Goal: Information Seeking & Learning: Learn about a topic

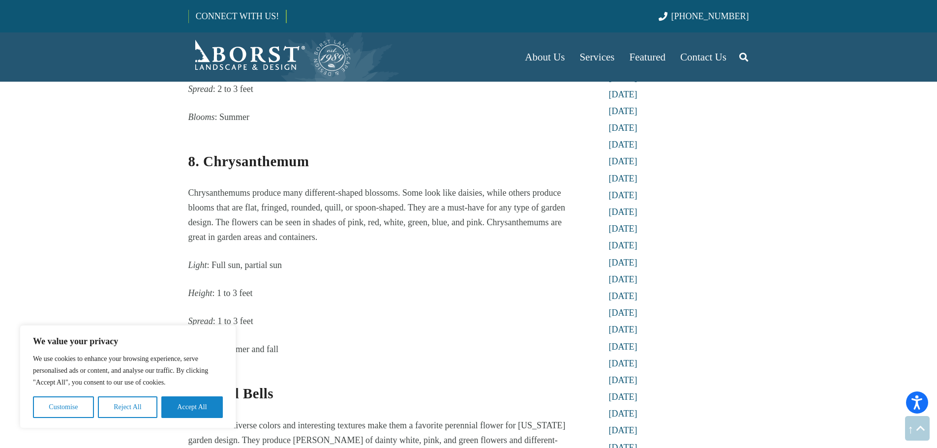
scroll to position [2755, 0]
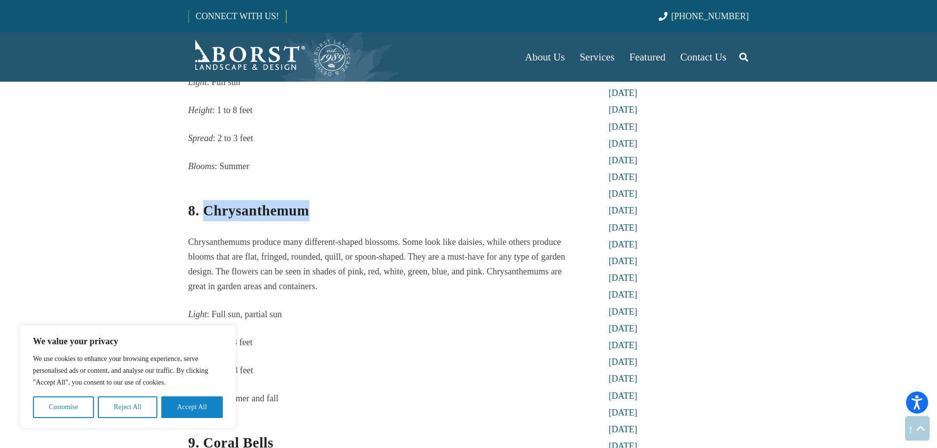
drag, startPoint x: 309, startPoint y: 143, endPoint x: 203, endPoint y: 144, distance: 106.3
click at [203, 187] on h3 "8. Chrysanthemum" at bounding box center [384, 204] width 393 height 34
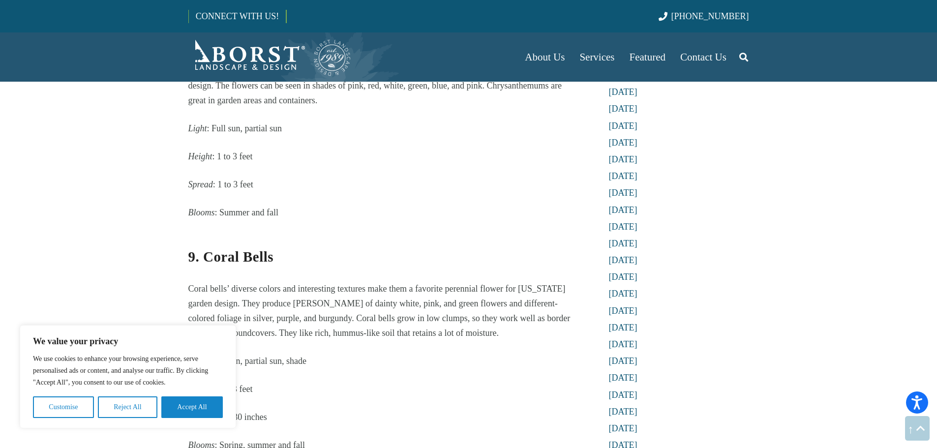
scroll to position [3001, 0]
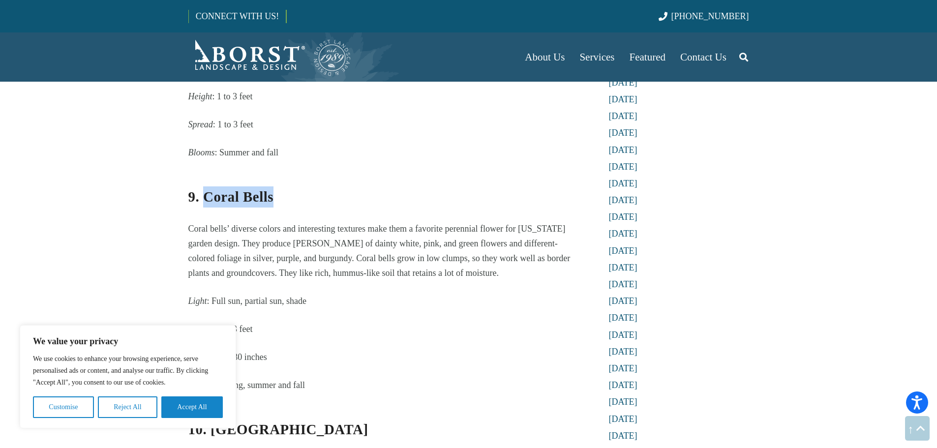
drag, startPoint x: 275, startPoint y: 125, endPoint x: 202, endPoint y: 128, distance: 73.9
click at [202, 173] on h3 "9. Coral Bells" at bounding box center [384, 190] width 393 height 34
drag, startPoint x: 225, startPoint y: 126, endPoint x: 126, endPoint y: 138, distance: 100.0
click at [126, 138] on section "Enhancing Your Garden with Perennial Flowers in [US_STATE] [DATE] Perennial Flo…" at bounding box center [468, 291] width 937 height 6584
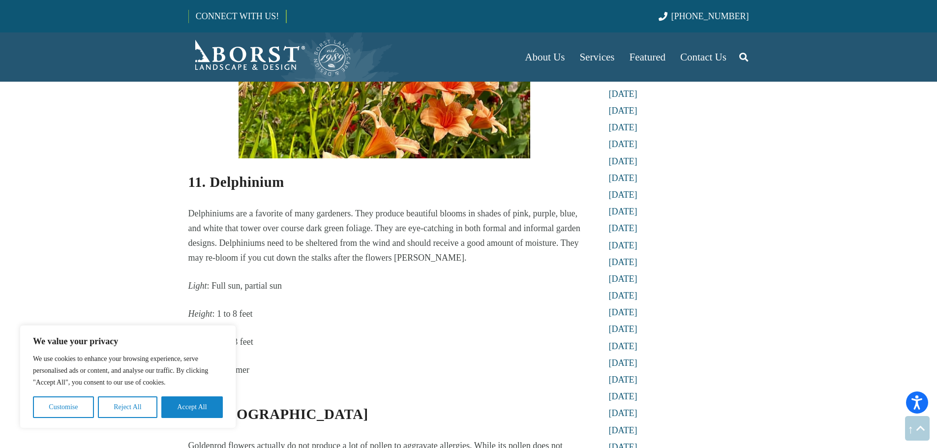
scroll to position [3690, 0]
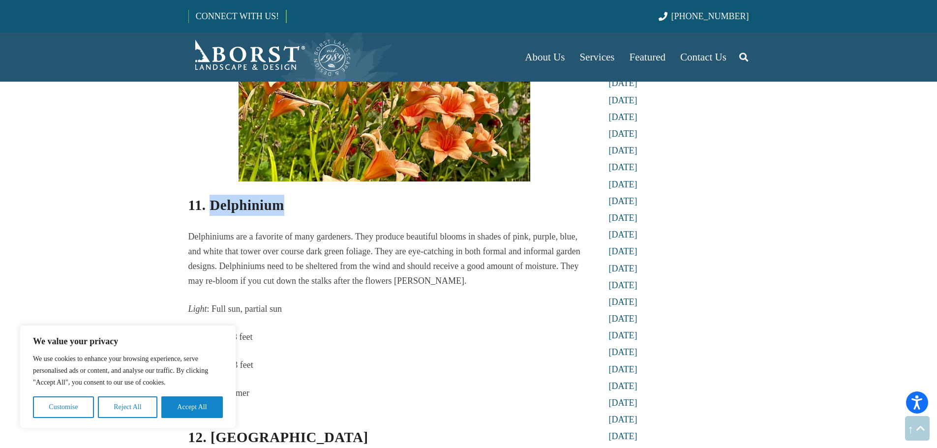
drag, startPoint x: 290, startPoint y: 135, endPoint x: 208, endPoint y: 143, distance: 82.5
click at [208, 195] on h3 "11. Delphinium" at bounding box center [384, 205] width 393 height 21
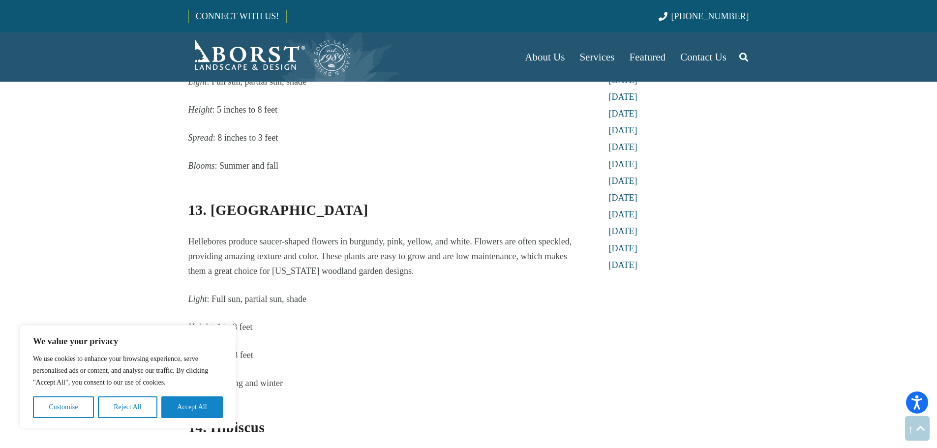
scroll to position [4182, 0]
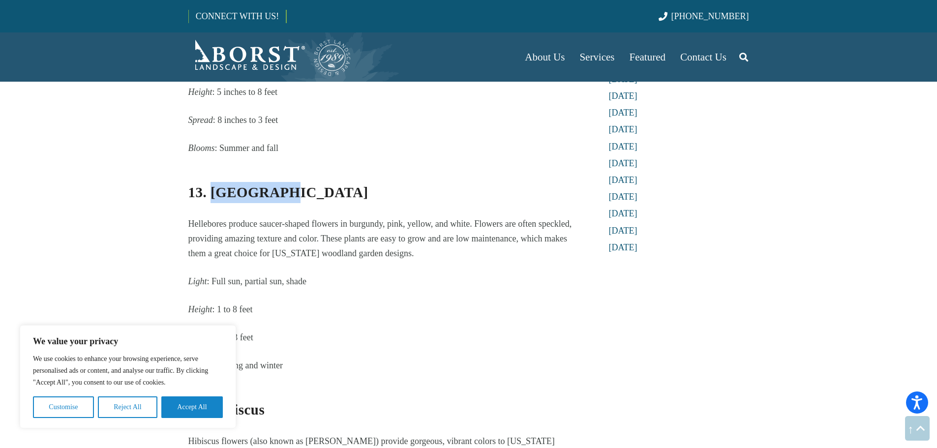
drag, startPoint x: 278, startPoint y: 117, endPoint x: 213, endPoint y: 125, distance: 66.5
click at [212, 169] on h3 "13. [GEOGRAPHIC_DATA]" at bounding box center [384, 186] width 393 height 34
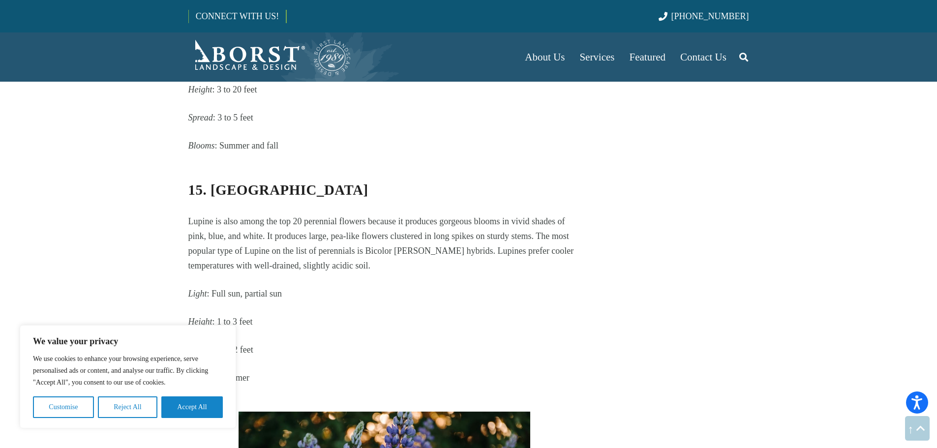
scroll to position [4624, 0]
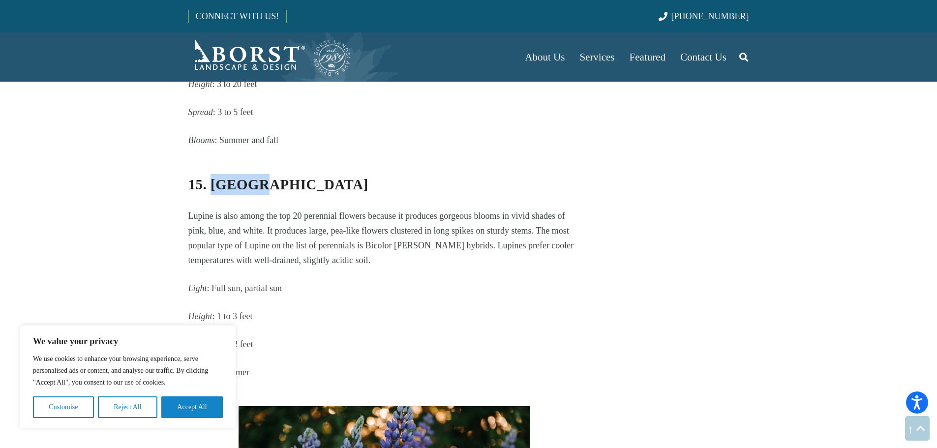
drag, startPoint x: 260, startPoint y: 117, endPoint x: 212, endPoint y: 118, distance: 48.7
click at [212, 161] on h3 "15. [GEOGRAPHIC_DATA]" at bounding box center [384, 178] width 393 height 34
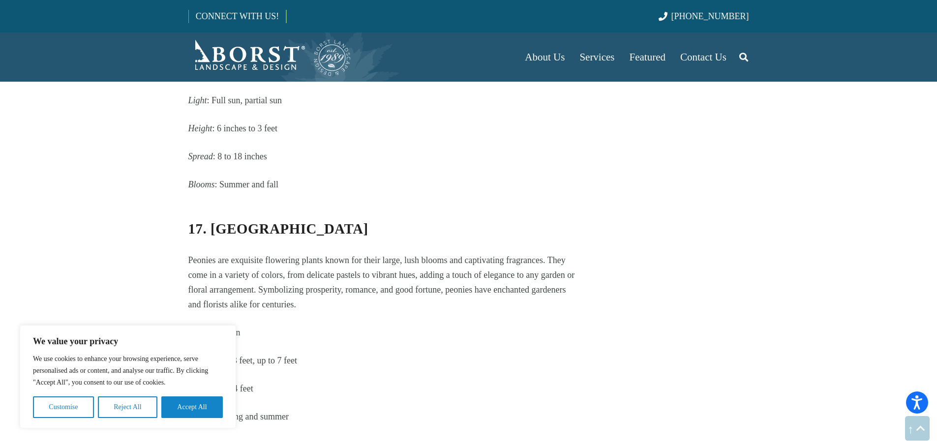
scroll to position [5264, 0]
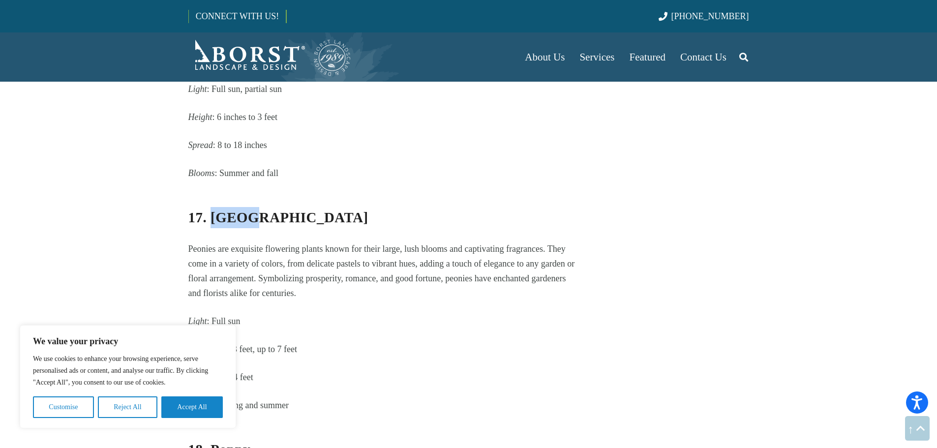
drag, startPoint x: 262, startPoint y: 147, endPoint x: 214, endPoint y: 149, distance: 48.3
click at [214, 194] on h3 "17. [GEOGRAPHIC_DATA]" at bounding box center [384, 211] width 393 height 34
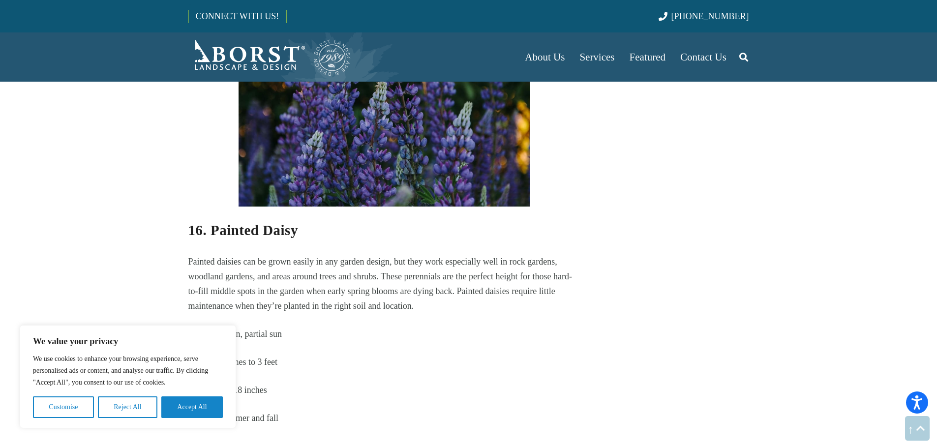
scroll to position [5018, 0]
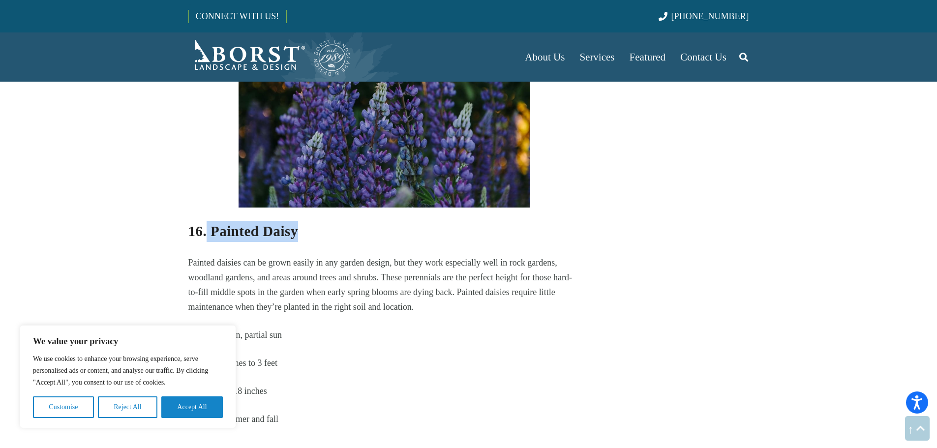
drag, startPoint x: 302, startPoint y: 162, endPoint x: 208, endPoint y: 164, distance: 94.5
click at [208, 221] on h3 "16. Painted Daisy" at bounding box center [384, 231] width 393 height 21
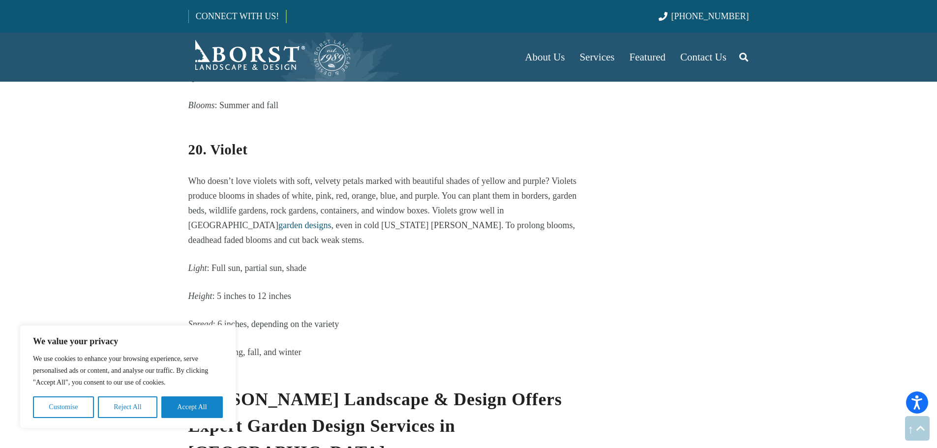
scroll to position [6149, 0]
